Goal: Navigation & Orientation: Find specific page/section

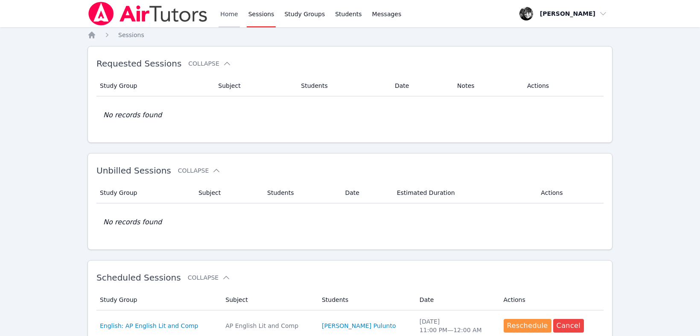
click at [233, 15] on link "Home" at bounding box center [228, 13] width 21 height 27
